Goal: Task Accomplishment & Management: Complete application form

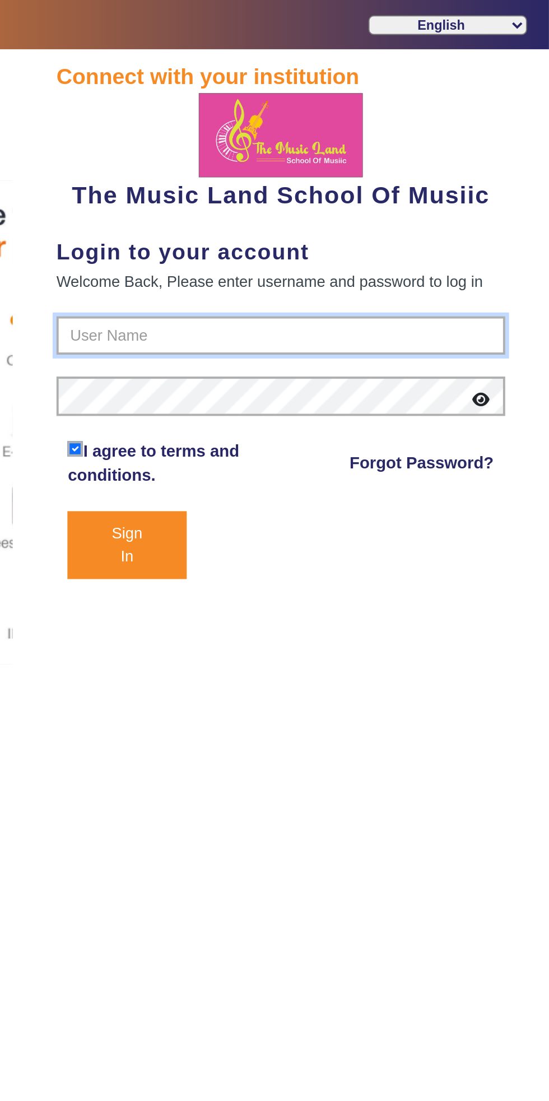
click at [317, 173] on input "text" at bounding box center [412, 172] width 230 height 20
type input "6289307556"
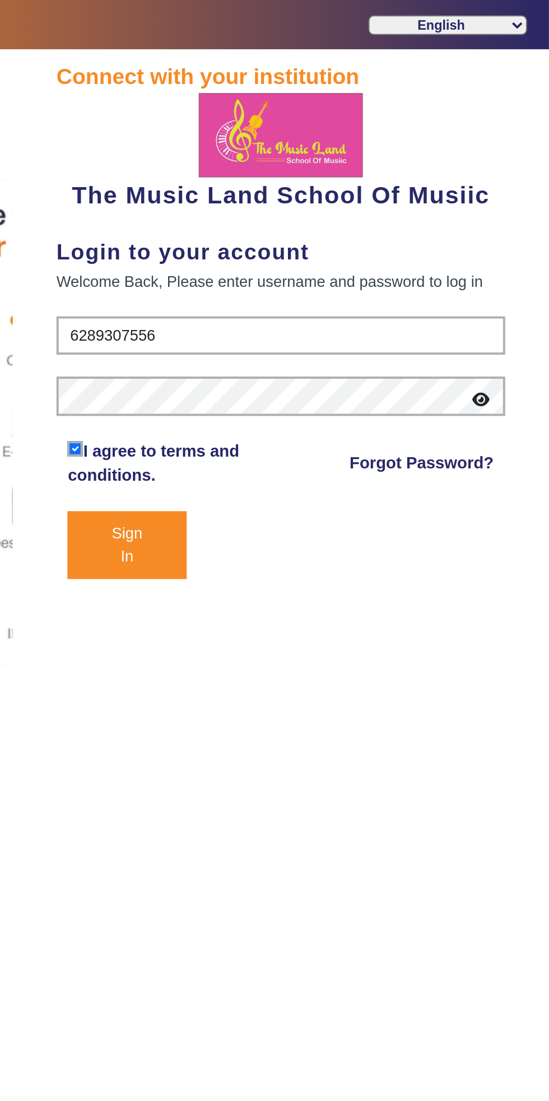
click at [303, 262] on button "Sign In" at bounding box center [333, 279] width 61 height 35
click at [311, 281] on button "Sign In" at bounding box center [333, 279] width 61 height 35
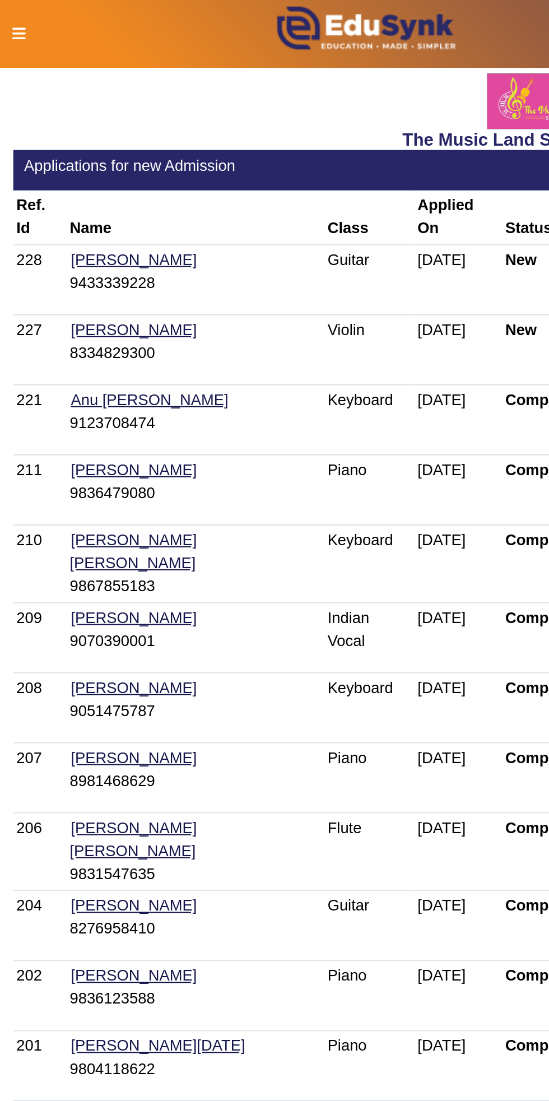
click at [53, 128] on link "Aman Singh" at bounding box center [69, 133] width 66 height 10
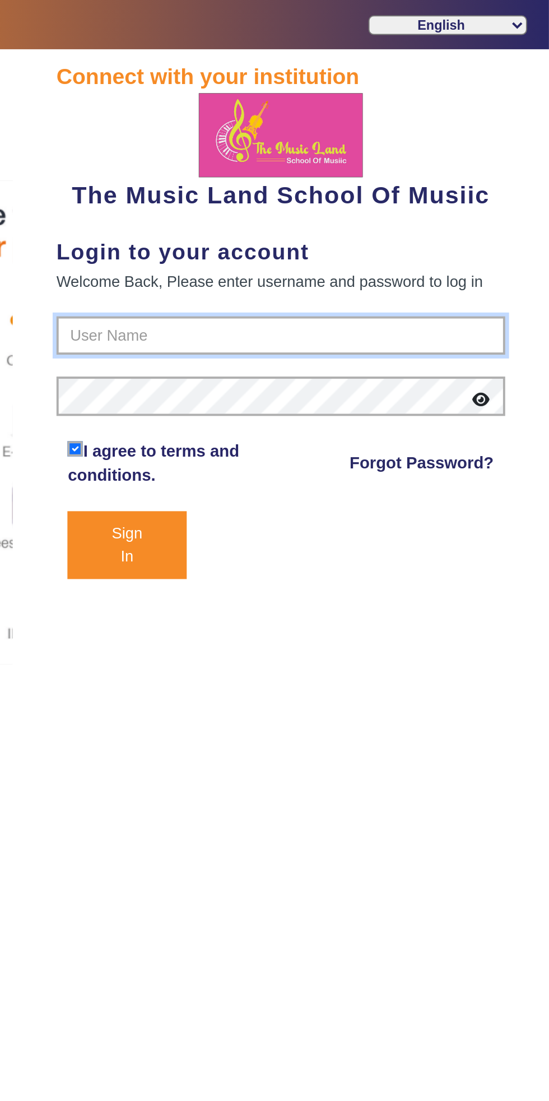
click at [307, 162] on input "text" at bounding box center [412, 172] width 230 height 20
click at [316, 169] on input "text" at bounding box center [412, 172] width 230 height 20
click at [316, 174] on input "text" at bounding box center [412, 172] width 230 height 20
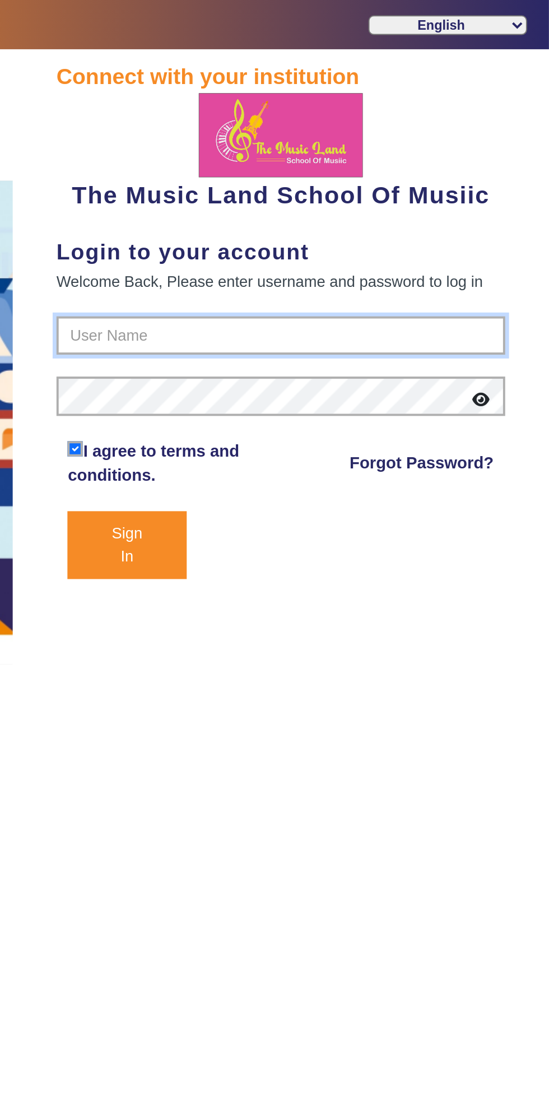
type input "6289307556"
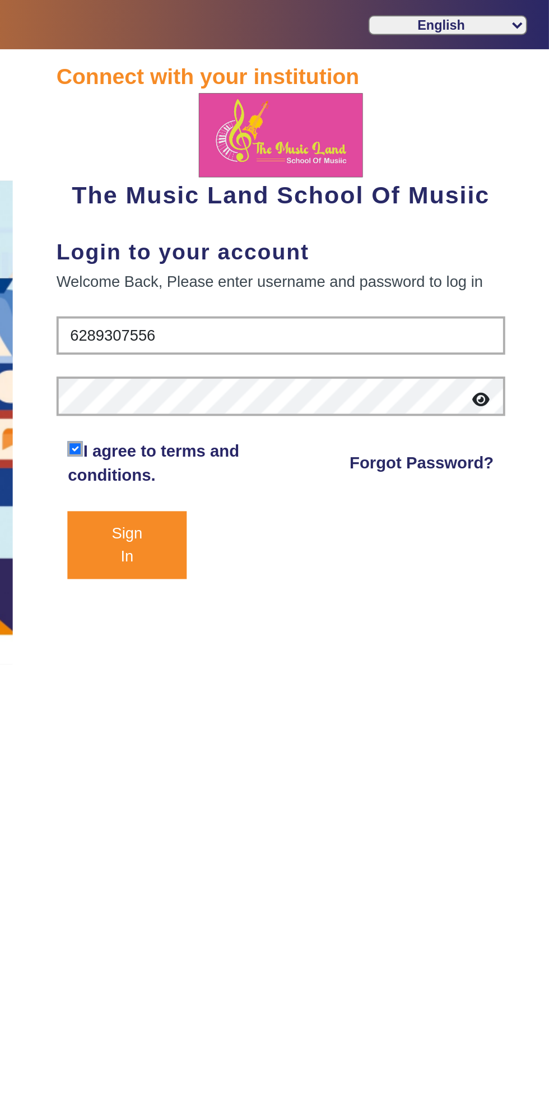
click at [318, 277] on button "Sign In" at bounding box center [333, 279] width 61 height 35
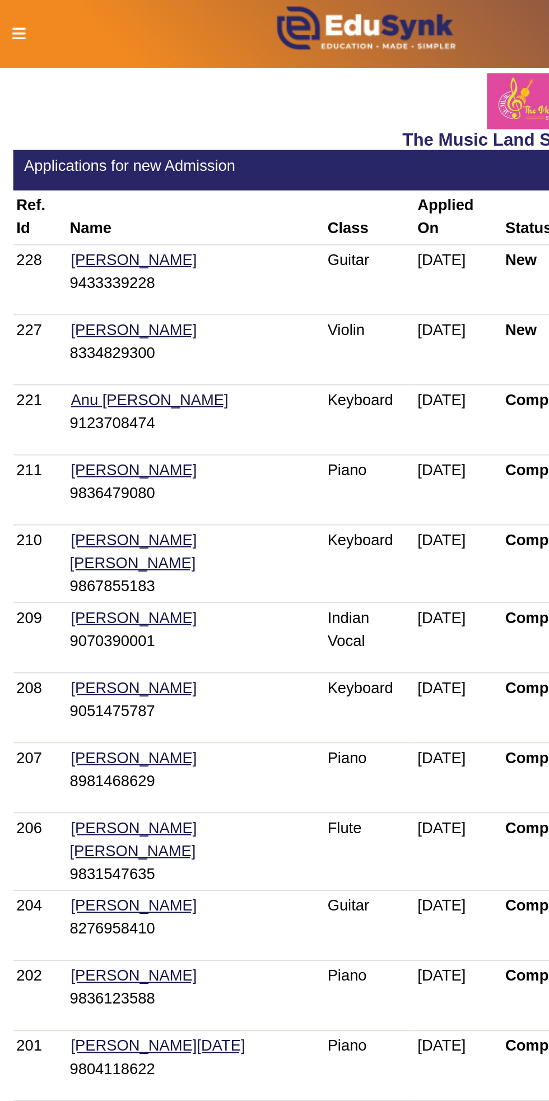
click at [10, 15] on icon at bounding box center [10, 17] width 7 height 8
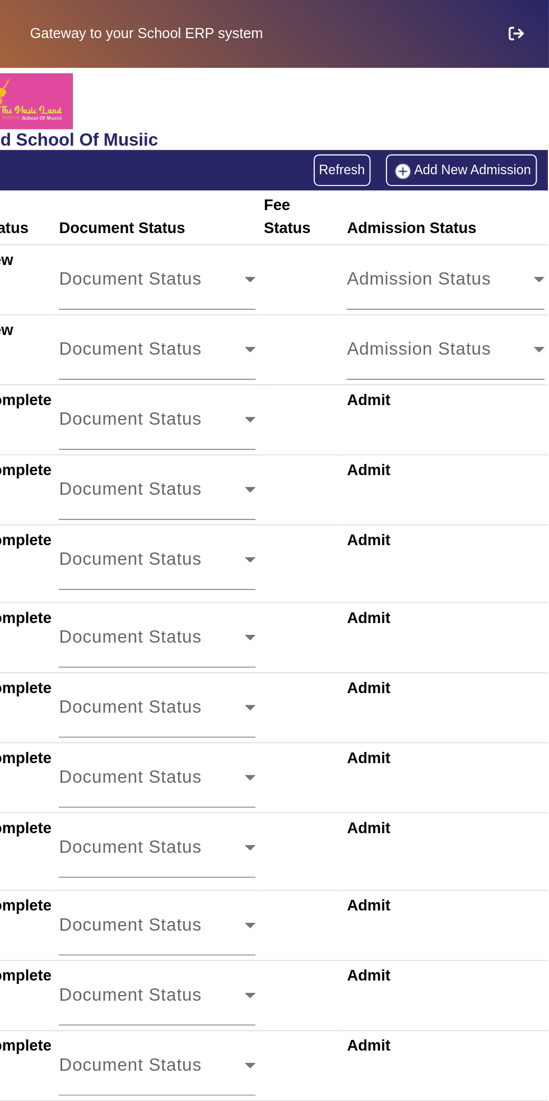
click at [494, 88] on link "Add New Admission" at bounding box center [504, 87] width 77 height 16
